Goal: Download file/media

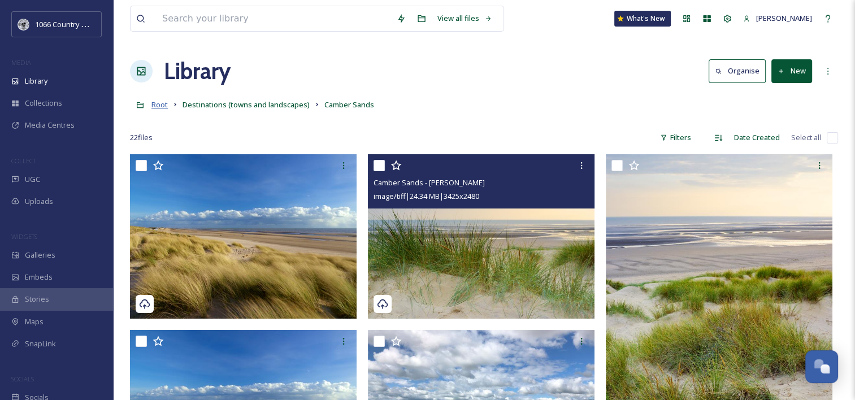
scroll to position [1650, 0]
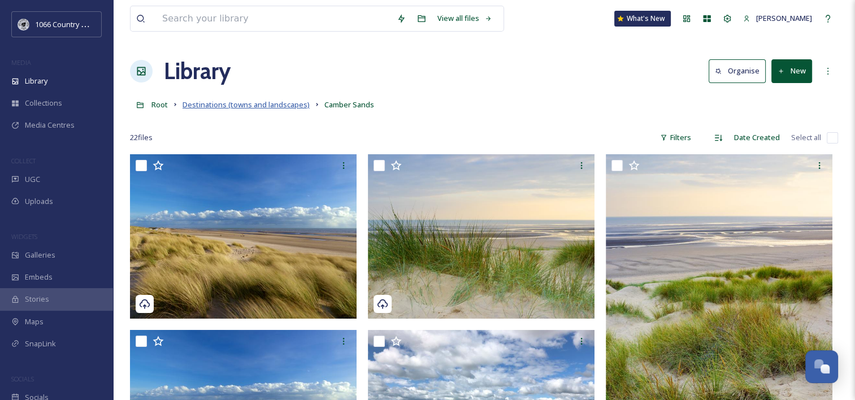
click at [229, 99] on span "Destinations (towns and landscapes)" at bounding box center [246, 104] width 127 height 10
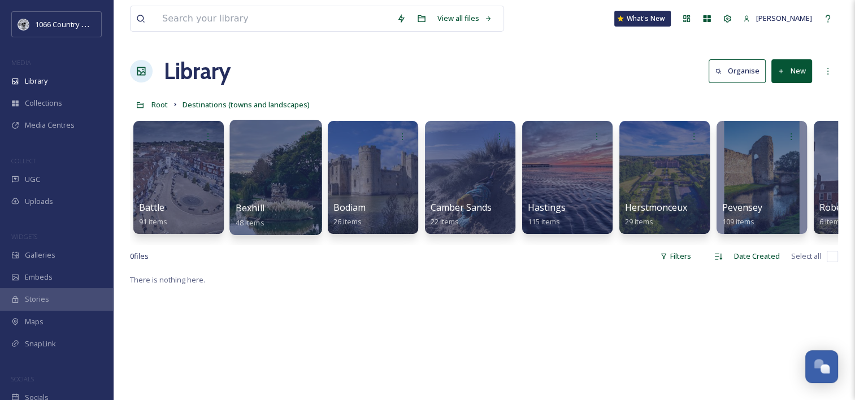
click at [261, 167] on div at bounding box center [275, 177] width 92 height 115
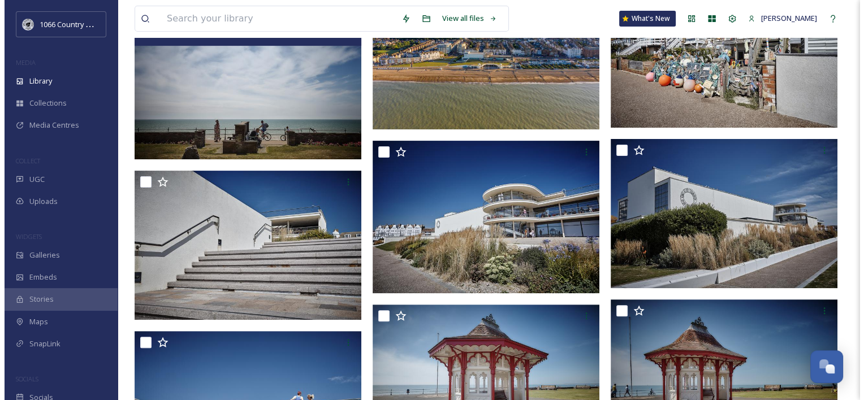
scroll to position [339, 0]
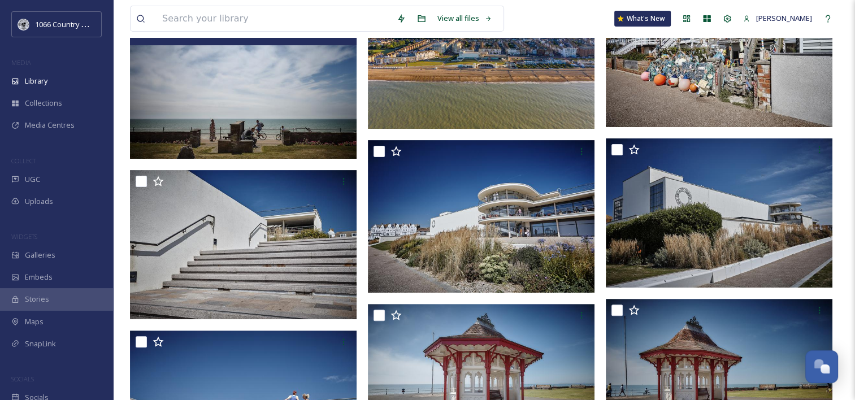
click at [475, 103] on img at bounding box center [481, 53] width 227 height 151
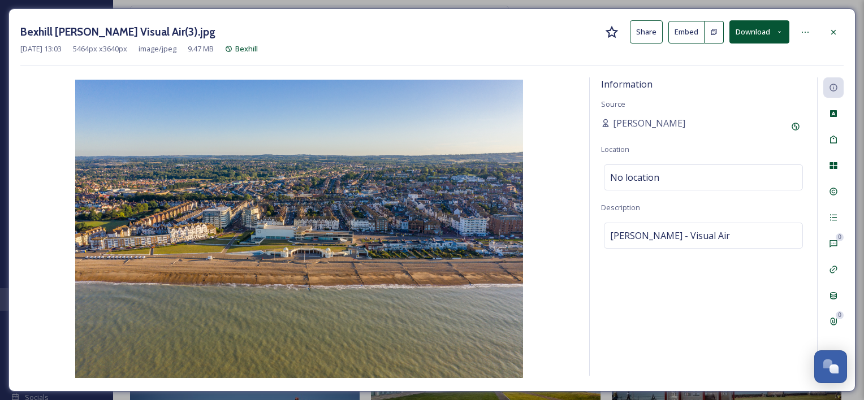
click at [758, 32] on button "Download" at bounding box center [759, 31] width 60 height 23
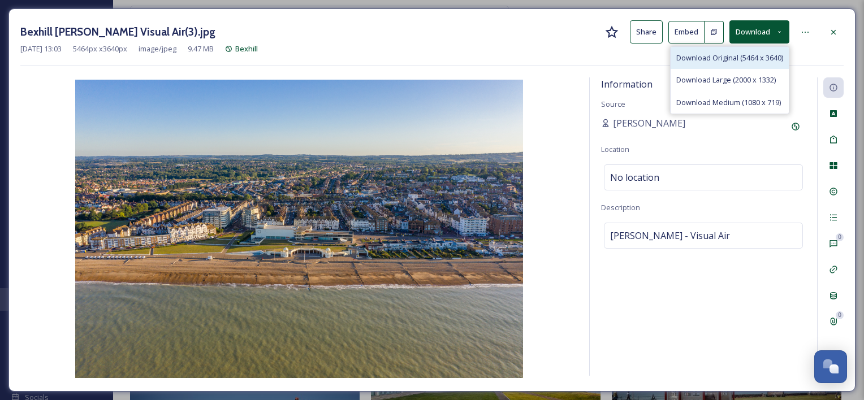
click at [726, 59] on span "Download Original (5464 x 3640)" at bounding box center [729, 58] width 107 height 11
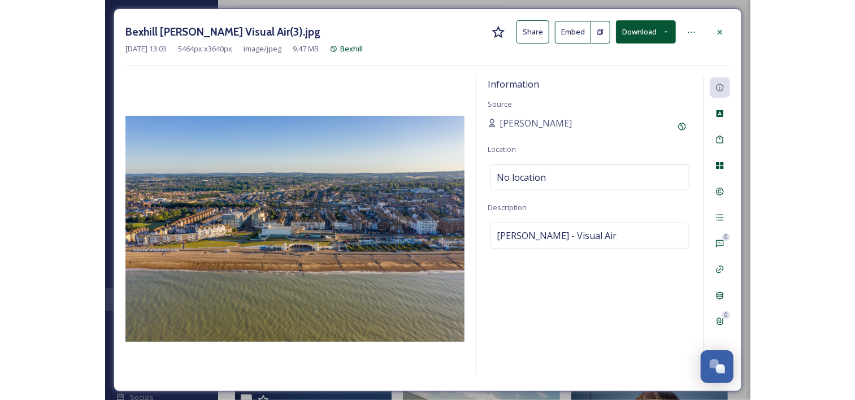
scroll to position [339, 0]
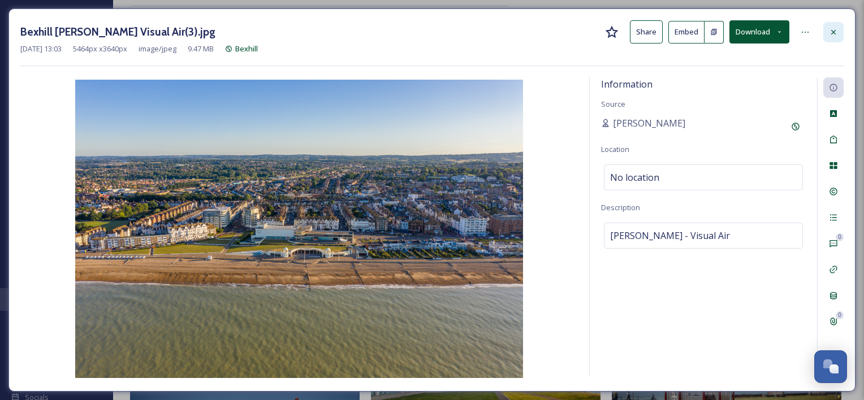
click at [843, 27] on div at bounding box center [833, 32] width 20 height 20
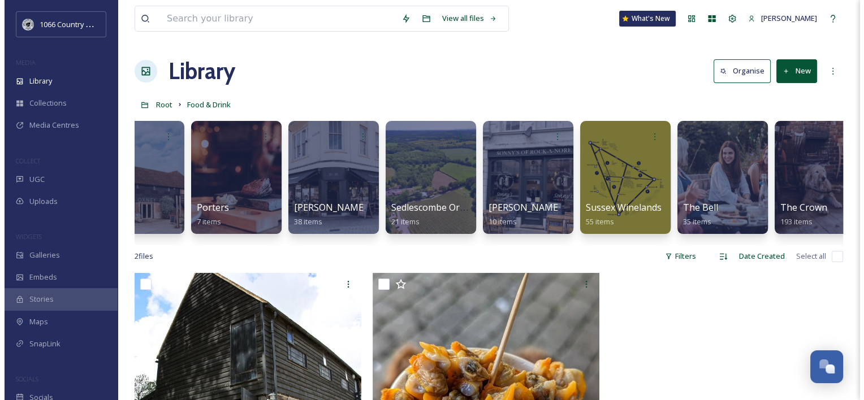
scroll to position [0, 948]
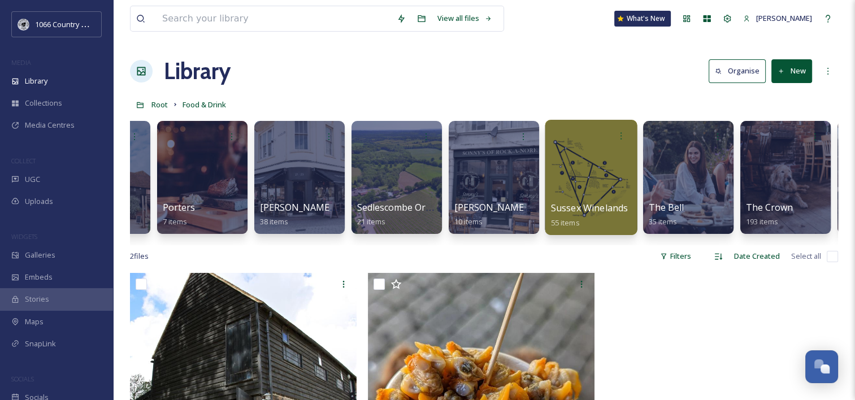
click at [599, 171] on div at bounding box center [591, 177] width 92 height 115
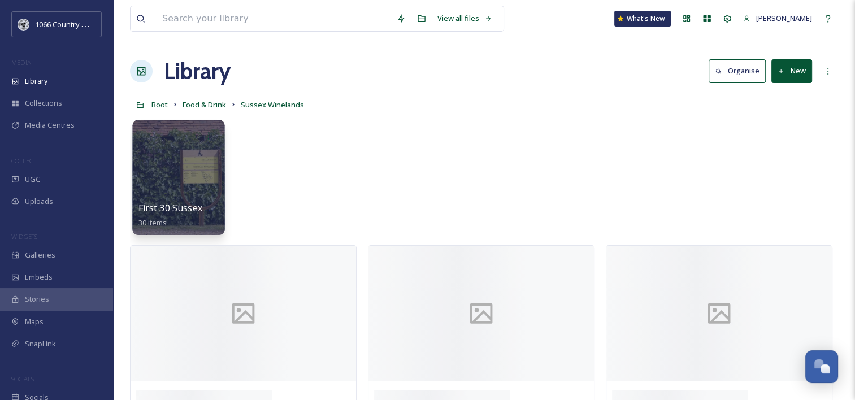
click at [201, 166] on div at bounding box center [178, 177] width 92 height 115
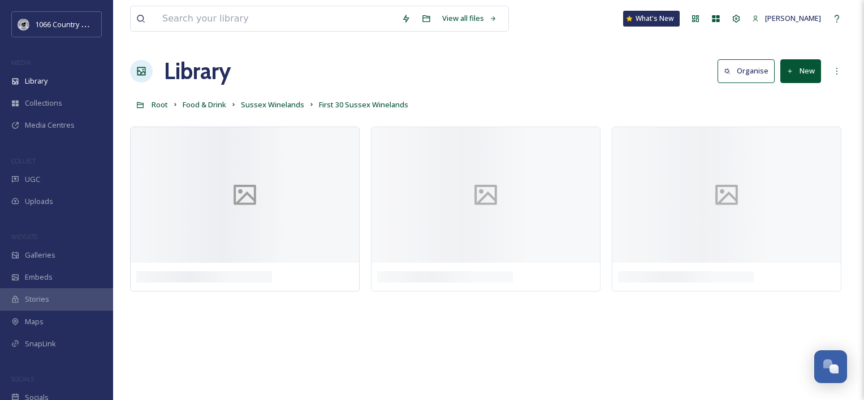
click at [294, 172] on div at bounding box center [245, 195] width 228 height 136
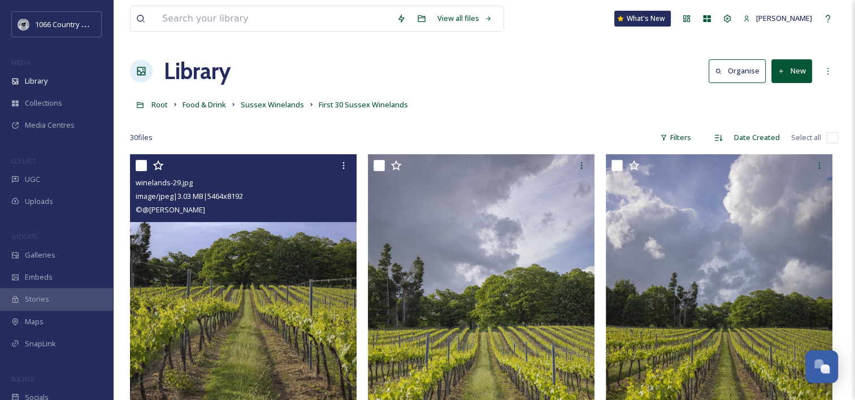
click at [219, 245] on img at bounding box center [243, 324] width 227 height 340
